Goal: Information Seeking & Learning: Check status

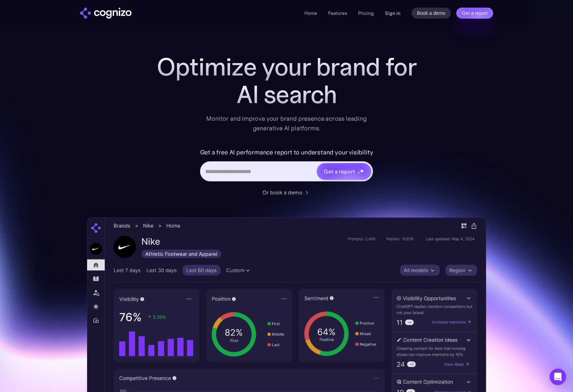
click at [398, 14] on link "Sign in" at bounding box center [392, 13] width 15 height 8
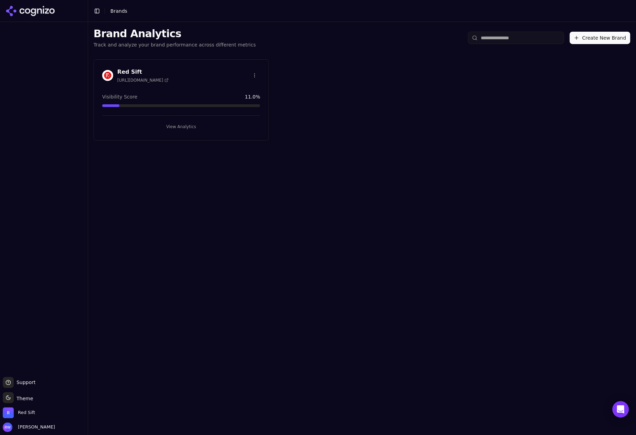
click at [182, 127] on button "View Analytics" at bounding box center [181, 126] width 158 height 11
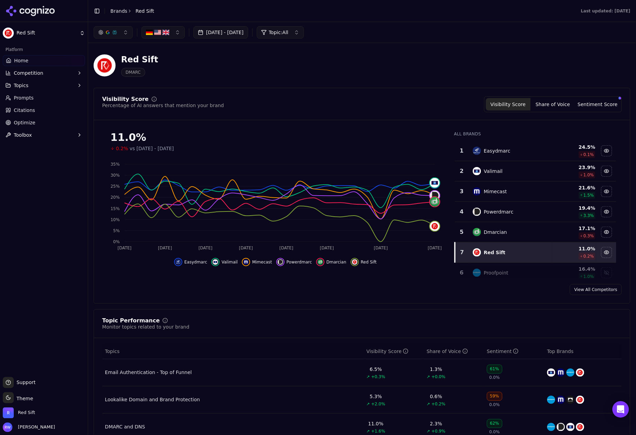
click at [38, 105] on link "Citations" at bounding box center [44, 110] width 82 height 11
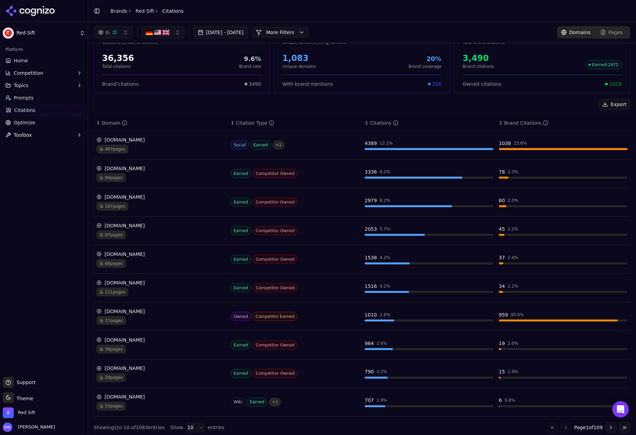
scroll to position [25, 0]
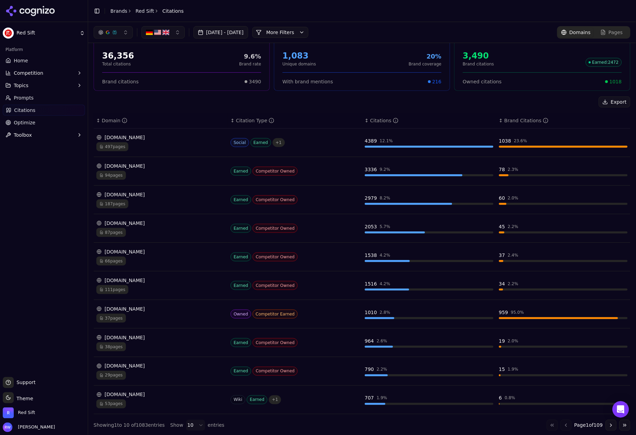
click at [395, 123] on div "Citations" at bounding box center [385, 120] width 28 height 7
click at [396, 121] on icon "Data table" at bounding box center [396, 121] width 6 height 6
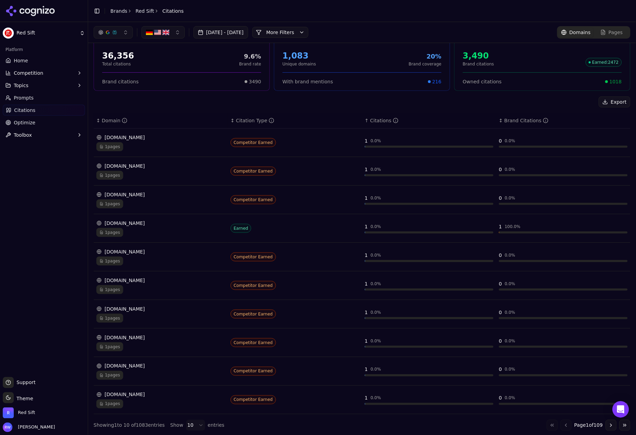
click at [396, 121] on icon "Data table" at bounding box center [396, 121] width 6 height 6
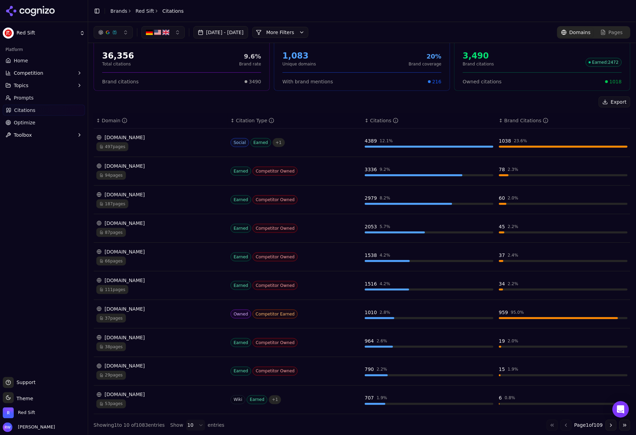
click at [375, 315] on div "1010" at bounding box center [371, 312] width 12 height 7
click at [116, 319] on span "37 pages" at bounding box center [111, 318] width 30 height 9
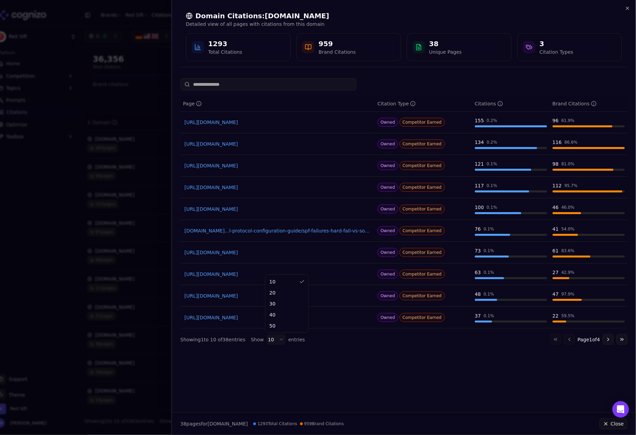
click at [274, 341] on body "Red Sift Platform Home Competition Topics Prompts Citations Optimize Toolbox Su…" at bounding box center [318, 217] width 636 height 435
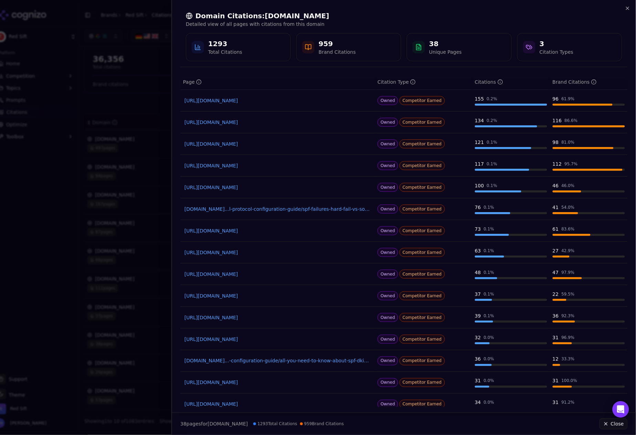
scroll to position [0, 0]
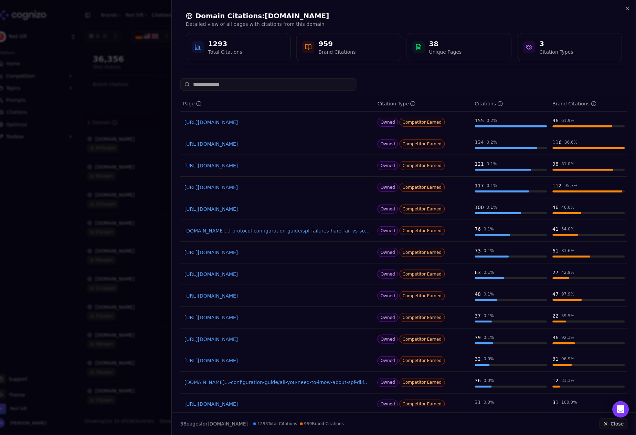
click at [437, 169] on span "Competitor Earned" at bounding box center [422, 165] width 45 height 9
